Goal: Information Seeking & Learning: Learn about a topic

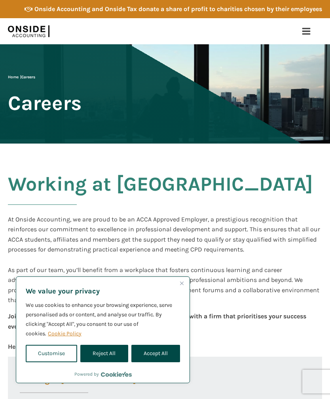
click at [158, 355] on button "Accept All" at bounding box center [155, 353] width 49 height 17
checkbox input "true"
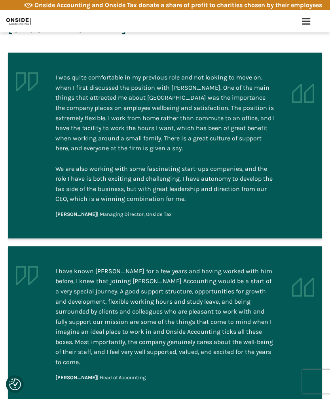
scroll to position [732, 0]
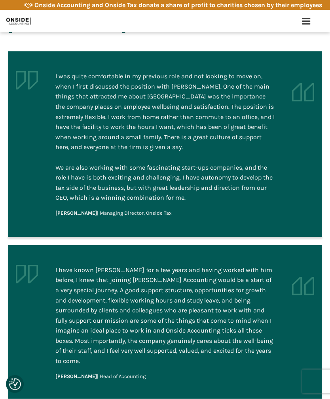
click at [250, 344] on div "I have known Martin for a few years and having worked with him before, I knew t…" at bounding box center [164, 323] width 219 height 116
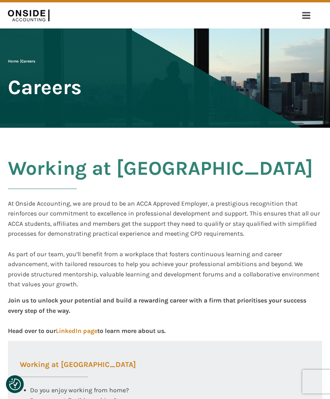
scroll to position [0, 0]
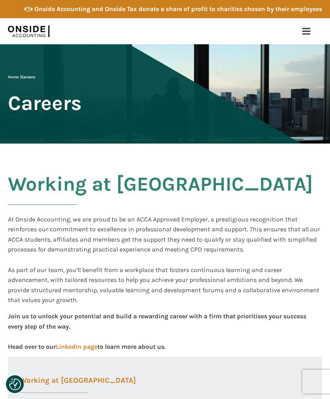
click at [306, 32] on icon at bounding box center [305, 30] width 9 height 9
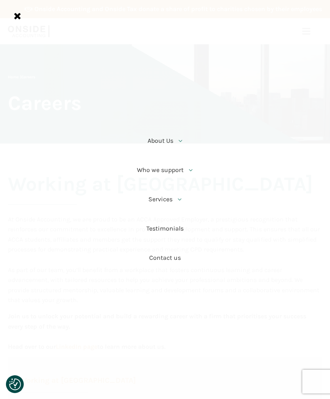
click at [161, 141] on link "About Us" at bounding box center [164, 140] width 65 height 29
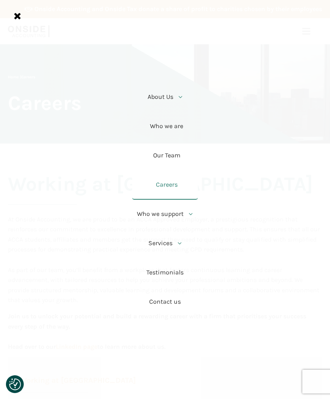
click at [172, 122] on link "Who we are" at bounding box center [164, 126] width 65 height 29
click at [171, 129] on link "Who we are" at bounding box center [164, 126] width 65 height 29
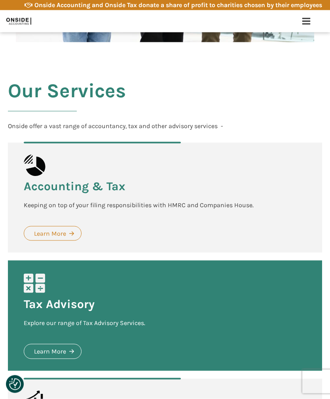
scroll to position [1420, 0]
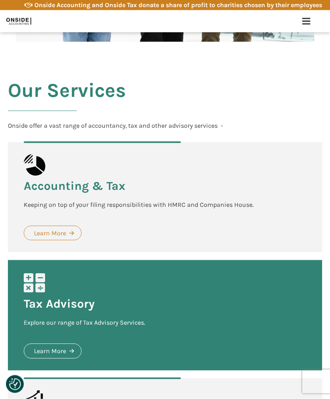
click at [49, 226] on link "Learn More" at bounding box center [53, 233] width 58 height 15
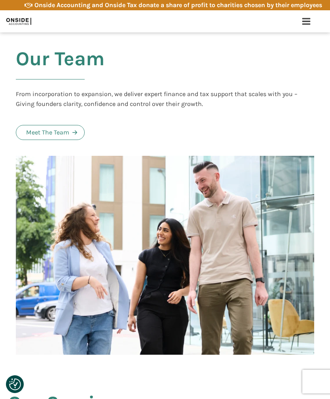
scroll to position [1103, 0]
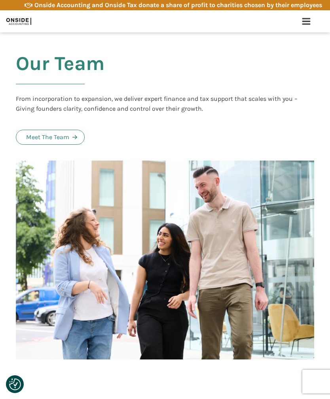
click at [47, 132] on div "Meet The Team" at bounding box center [47, 137] width 43 height 10
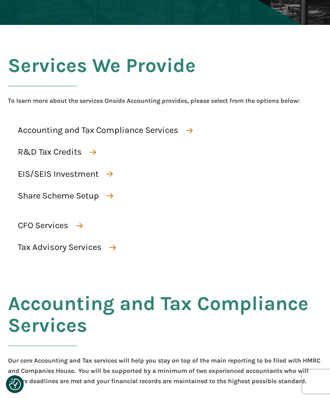
scroll to position [118, 0]
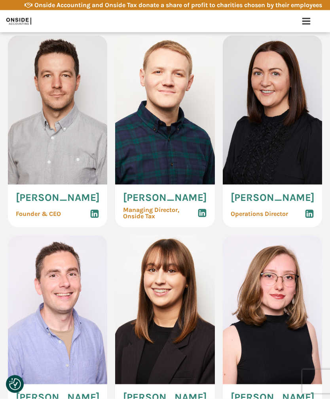
scroll to position [590, 0]
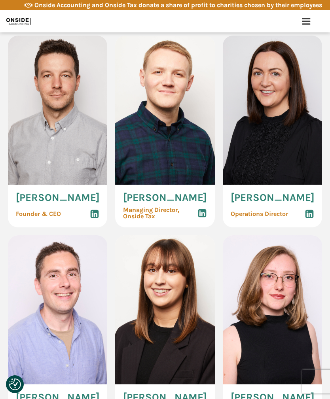
click at [40, 192] on span "Martin Brennan" at bounding box center [58, 197] width 84 height 10
click at [49, 105] on img at bounding box center [57, 110] width 99 height 149
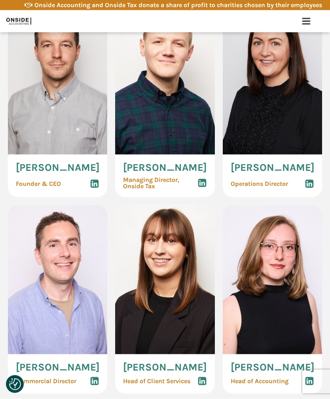
scroll to position [621, 0]
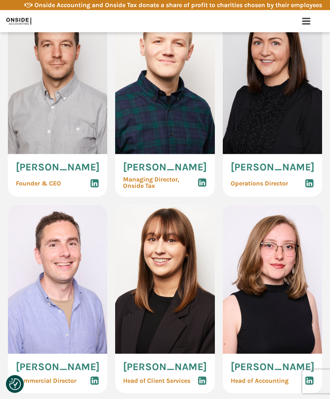
click at [267, 180] on span "Operations Director" at bounding box center [258, 183] width 57 height 6
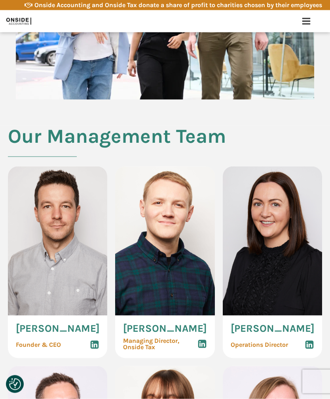
scroll to position [459, 0]
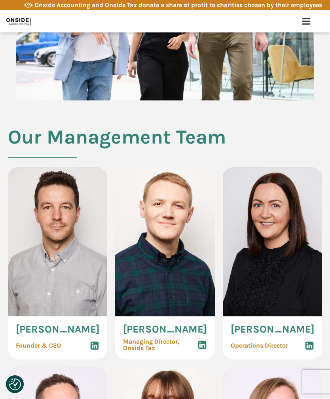
click at [94, 341] on icon at bounding box center [94, 345] width 9 height 9
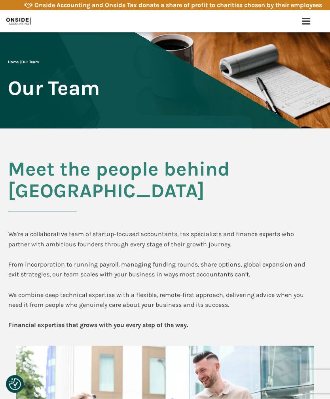
scroll to position [0, 0]
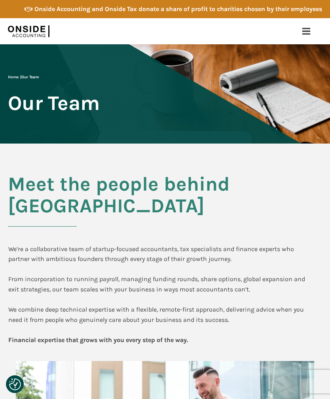
click at [189, 4] on div "Onside Accounting and Onside Tax donate a share of profit to charities chosen b…" at bounding box center [177, 9] width 287 height 10
click at [307, 31] on use at bounding box center [306, 31] width 8 height 7
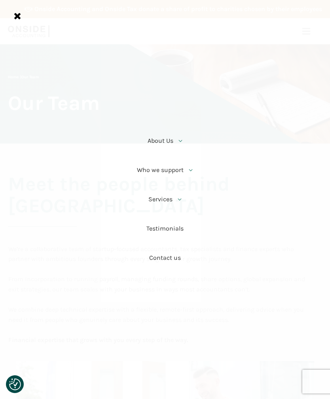
click at [164, 195] on link "Services" at bounding box center [164, 199] width 65 height 29
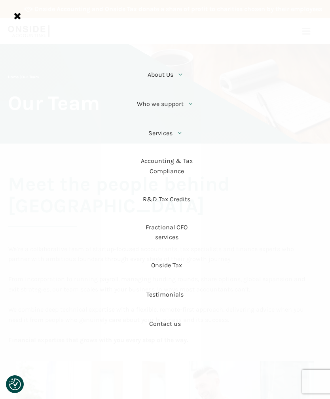
click at [170, 165] on link "Accounting & Tax Compliance" at bounding box center [164, 166] width 65 height 37
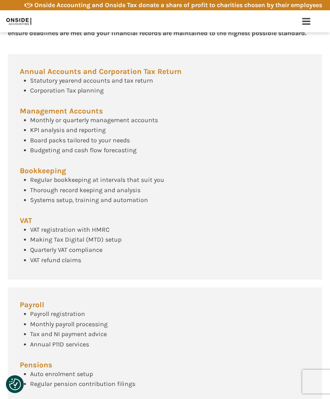
scroll to position [449, 0]
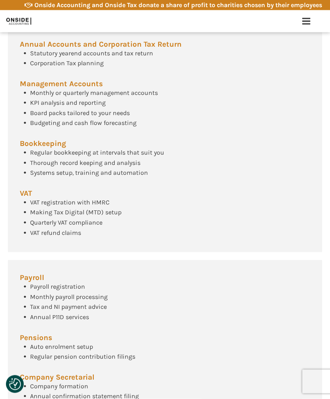
click at [36, 281] on span "Payroll" at bounding box center [32, 278] width 24 height 8
click at [34, 281] on span "Payroll" at bounding box center [32, 278] width 24 height 8
click at [63, 300] on span "Monthly payroll processing" at bounding box center [68, 297] width 77 height 8
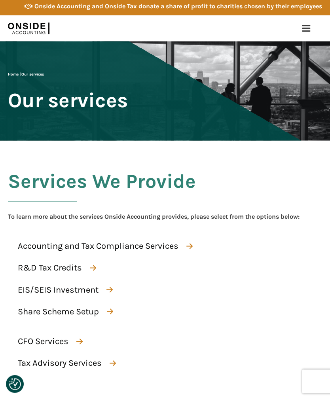
scroll to position [0, 0]
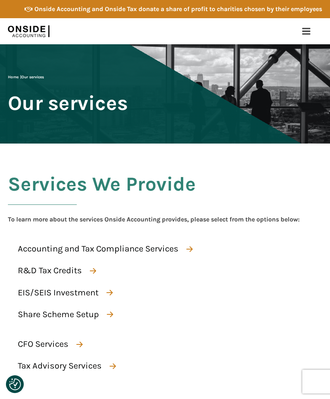
click at [306, 33] on icon at bounding box center [305, 30] width 9 height 9
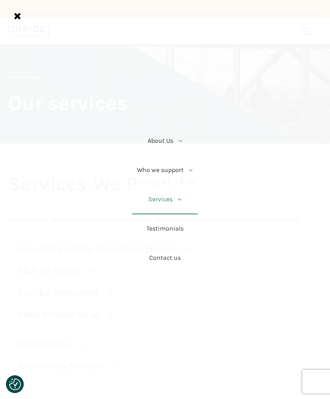
click at [165, 225] on link "Testimonials" at bounding box center [164, 228] width 65 height 29
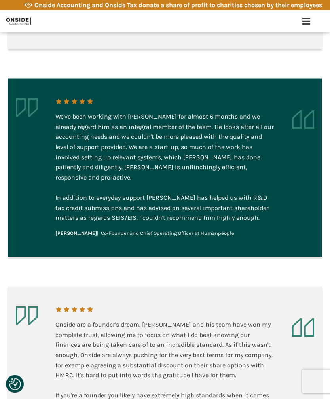
scroll to position [920, 0]
